Goal: Transaction & Acquisition: Purchase product/service

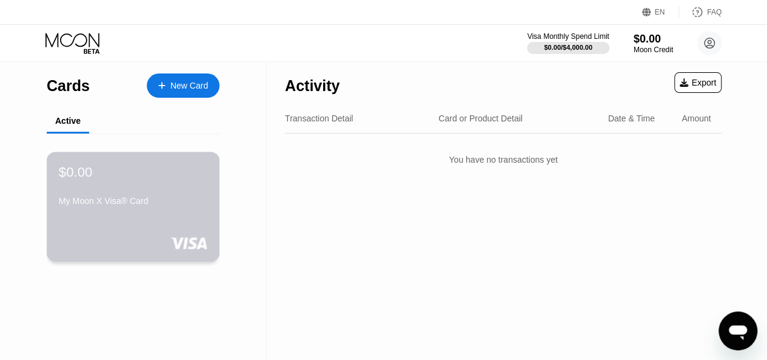
click at [155, 200] on div "My Moon X Visa® Card" at bounding box center [133, 201] width 149 height 10
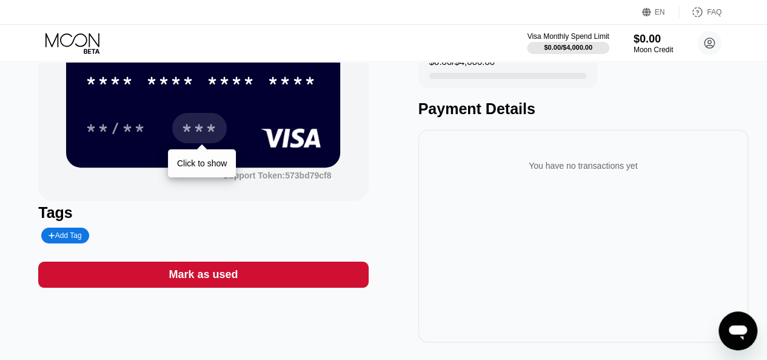
scroll to position [61, 0]
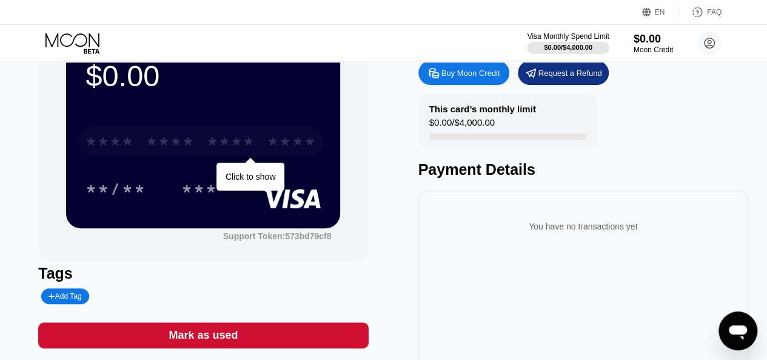
click at [160, 148] on div "* * * *" at bounding box center [170, 142] width 49 height 19
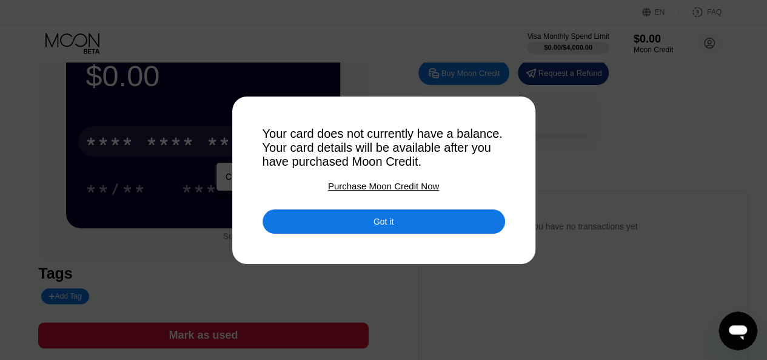
click at [271, 229] on div "Got it" at bounding box center [384, 221] width 243 height 24
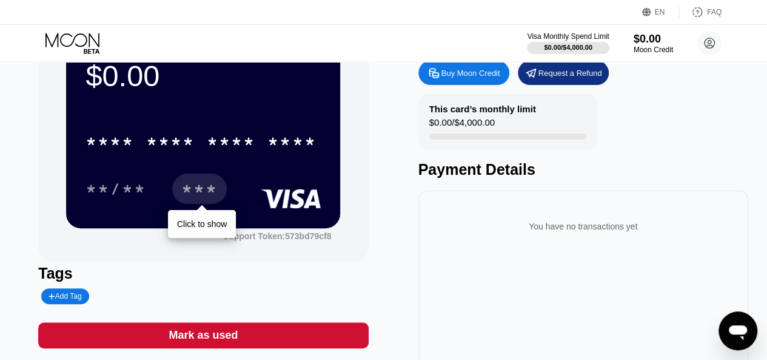
click at [181, 192] on div "***" at bounding box center [199, 189] width 55 height 30
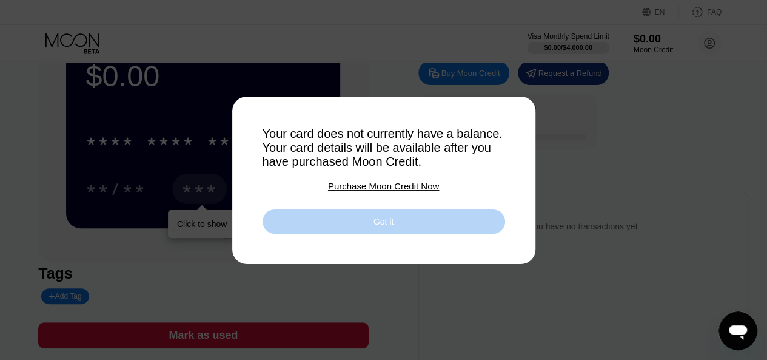
click at [331, 226] on div "Got it" at bounding box center [384, 221] width 243 height 24
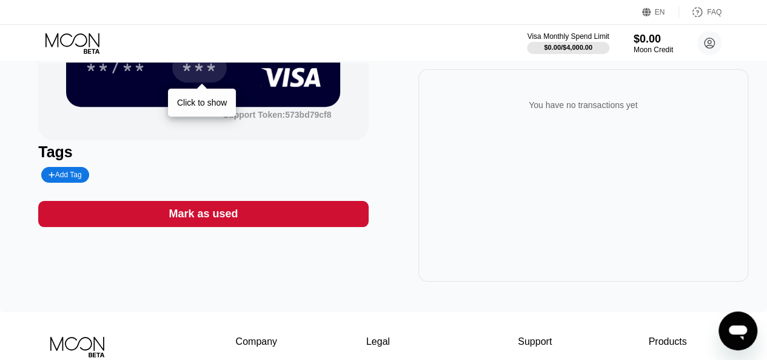
scroll to position [121, 0]
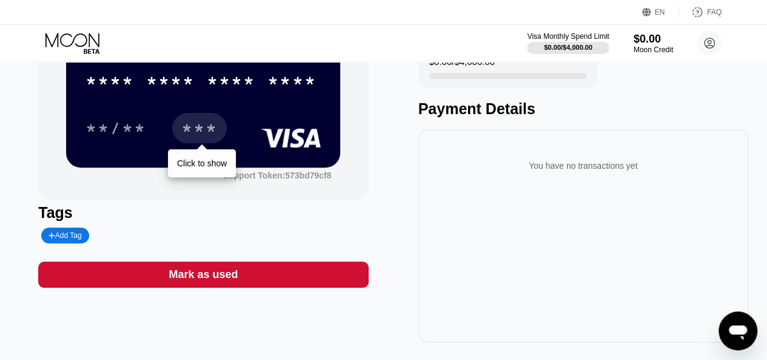
click at [391, 194] on div "$0.00 * * * * * * * * * * * * **** **/** *** Click to show Support Token: 573bd…" at bounding box center [383, 150] width 691 height 384
click at [453, 183] on div "You have no transactions yet" at bounding box center [583, 166] width 311 height 34
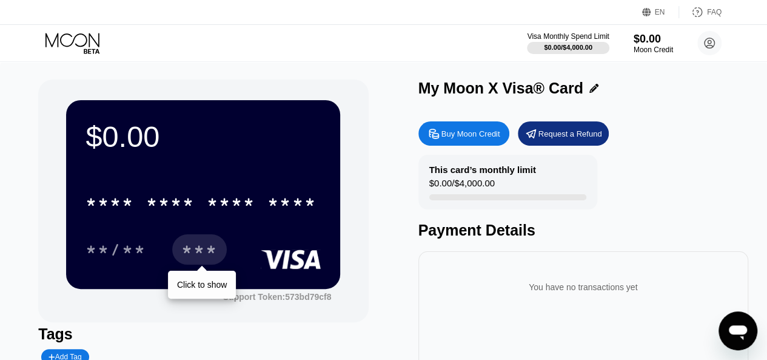
scroll to position [0, 0]
click at [132, 139] on div "$0.00" at bounding box center [203, 137] width 235 height 34
click at [457, 139] on div "Buy Moon Credit" at bounding box center [471, 134] width 59 height 10
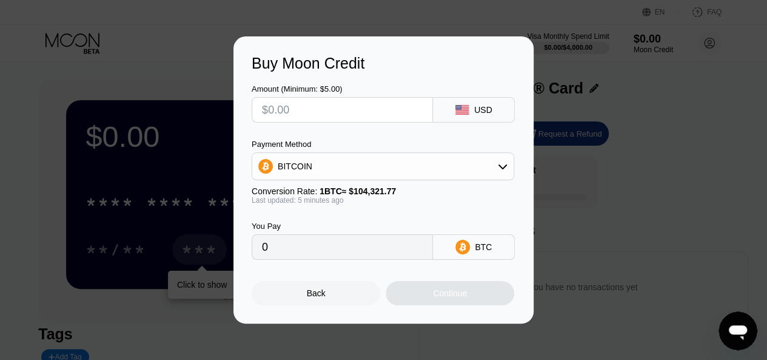
click at [298, 295] on div "Back" at bounding box center [316, 293] width 129 height 24
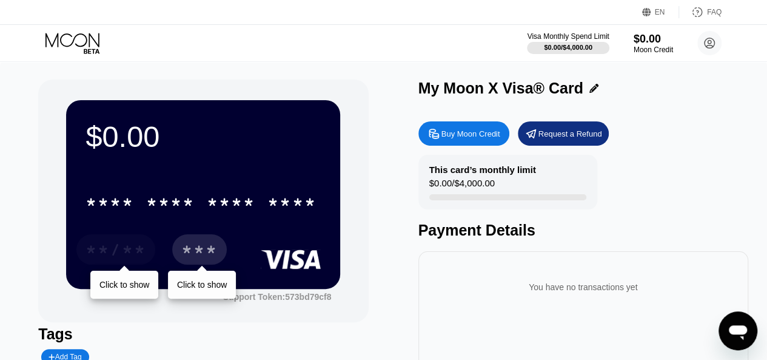
click at [99, 265] on div "**/**" at bounding box center [115, 249] width 79 height 30
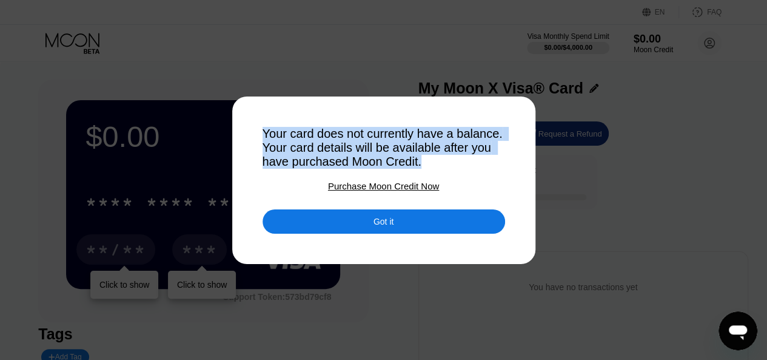
drag, startPoint x: 258, startPoint y: 128, endPoint x: 485, endPoint y: 162, distance: 229.4
click at [485, 162] on div "Your card does not currently have a balance. Your card details will be availabl…" at bounding box center [383, 180] width 767 height 360
copy div "Your card does not currently have a balance. Your card details will be availabl…"
click at [417, 185] on div "Purchase Moon Credit Now" at bounding box center [383, 186] width 111 height 10
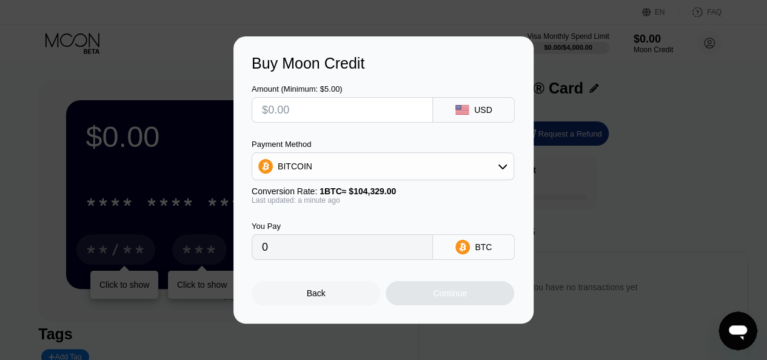
click at [309, 109] on input "text" at bounding box center [342, 110] width 161 height 24
click at [354, 166] on div "BITCOIN" at bounding box center [382, 166] width 261 height 24
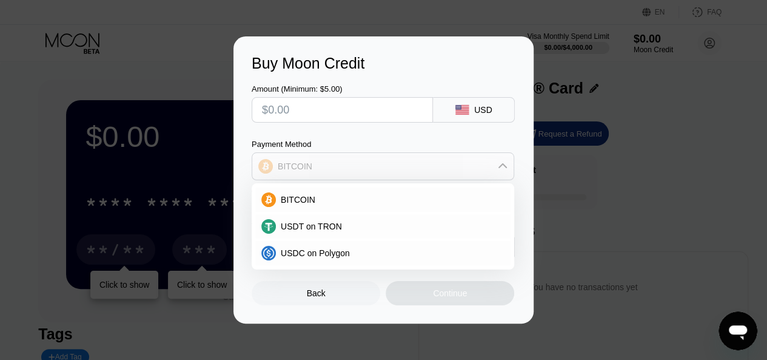
click at [354, 166] on div "BITCOIN" at bounding box center [382, 166] width 261 height 24
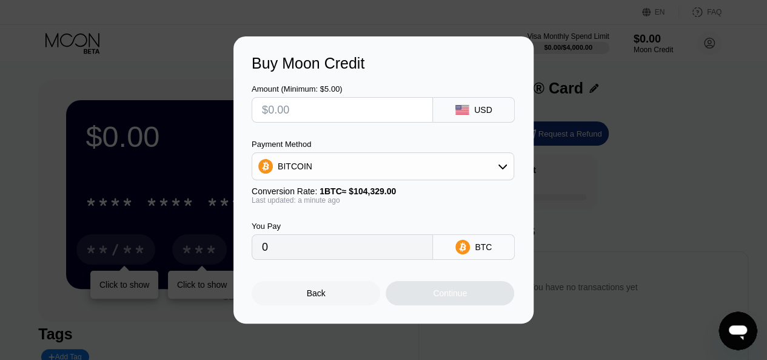
click at [328, 301] on div "Back" at bounding box center [316, 293] width 129 height 24
